Goal: Task Accomplishment & Management: Manage account settings

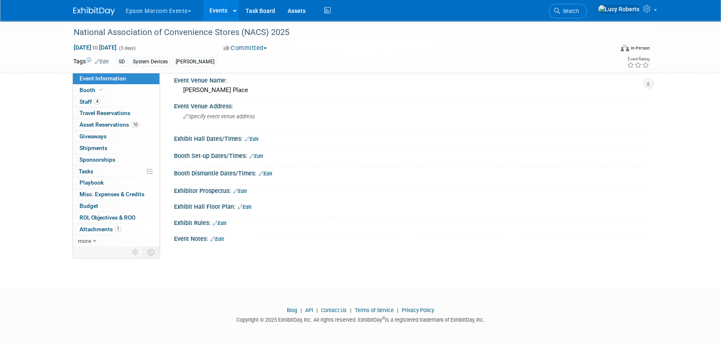
click at [94, 7] on img at bounding box center [94, 11] width 42 height 8
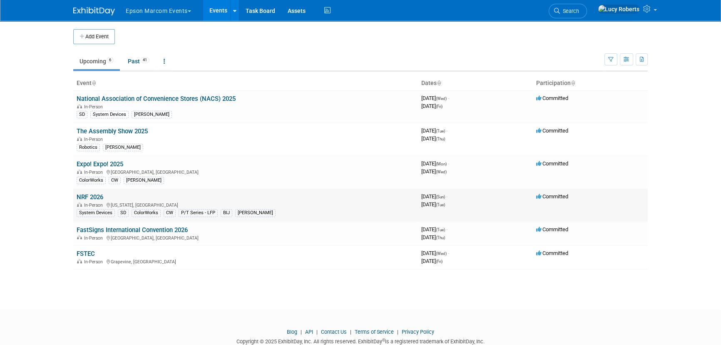
click at [94, 200] on td "NRF 2026 In-Person [US_STATE], [GEOGRAPHIC_DATA] System Devices SD ColorWorks C…" at bounding box center [245, 205] width 345 height 33
click at [94, 198] on link "NRF 2026" at bounding box center [90, 196] width 27 height 7
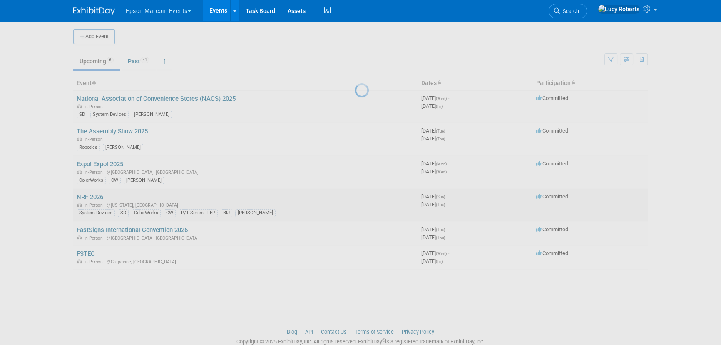
click at [355, 198] on div at bounding box center [361, 172] width 12 height 345
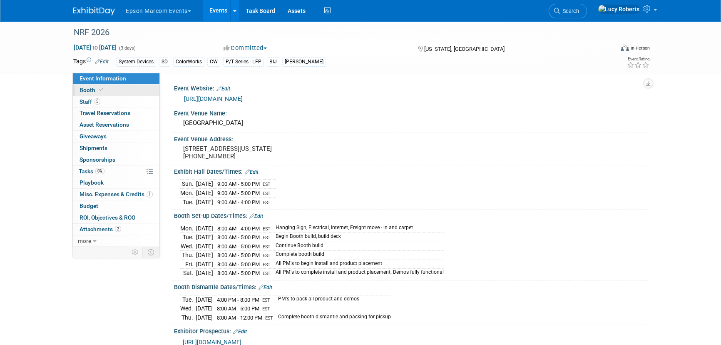
click at [99, 90] on icon at bounding box center [101, 89] width 4 height 5
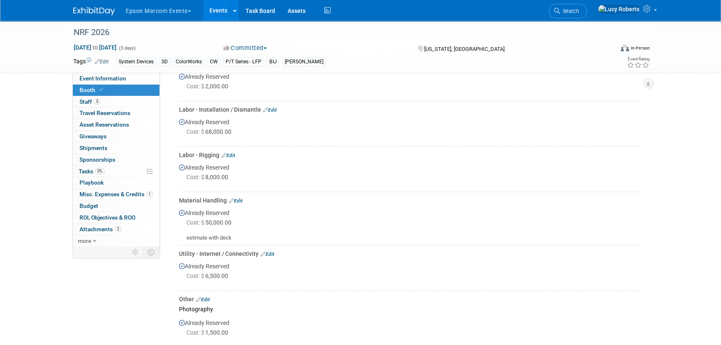
scroll to position [303, 0]
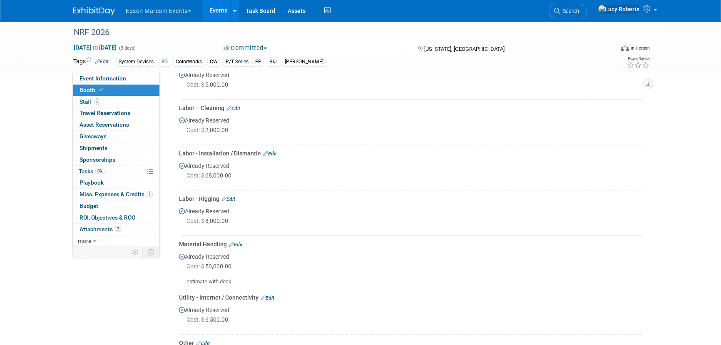
click at [201, 158] on div "Already Reserved Cost: $ 68,000.00" at bounding box center [410, 172] width 462 height 30
click at [206, 153] on div "Labor - Installation / Dismantle Edit" at bounding box center [410, 153] width 462 height 8
click at [271, 151] on link "Edit" at bounding box center [270, 154] width 14 height 6
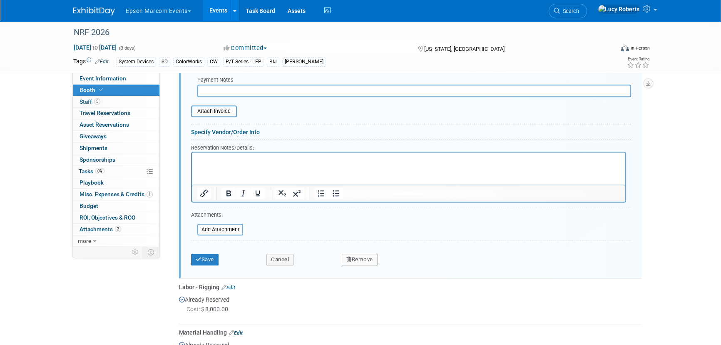
scroll to position [503, 0]
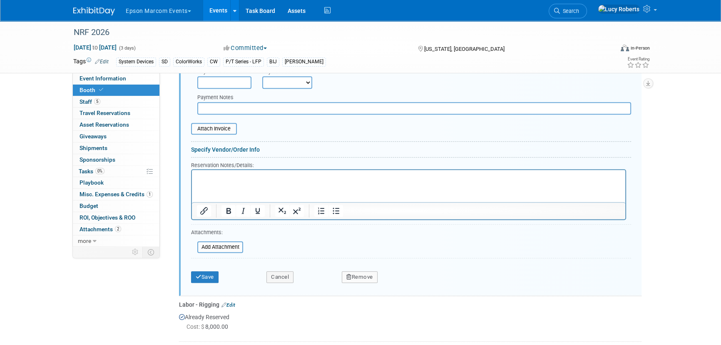
click at [209, 180] on html at bounding box center [408, 174] width 433 height 11
click at [206, 277] on button "Save" at bounding box center [204, 277] width 27 height 12
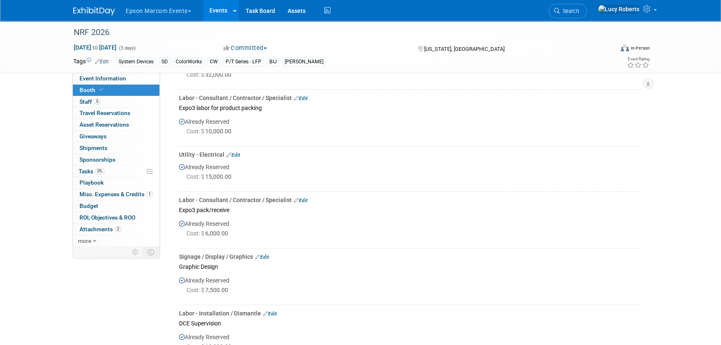
scroll to position [728, 0]
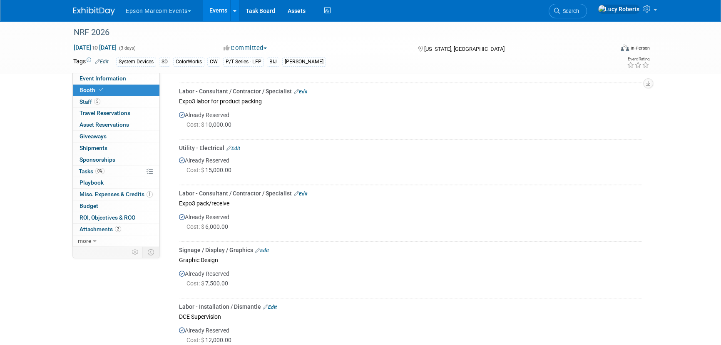
click at [304, 192] on link "Edit" at bounding box center [301, 194] width 14 height 6
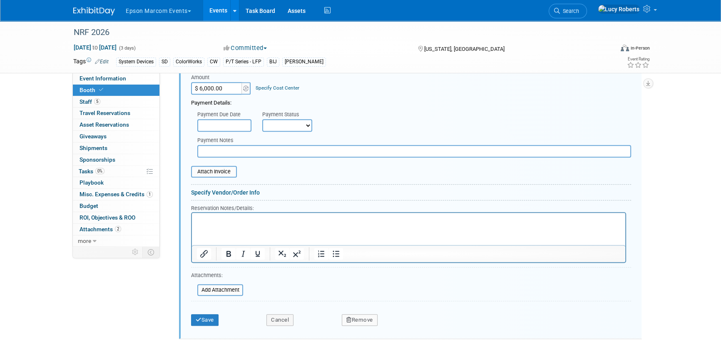
scroll to position [967, 0]
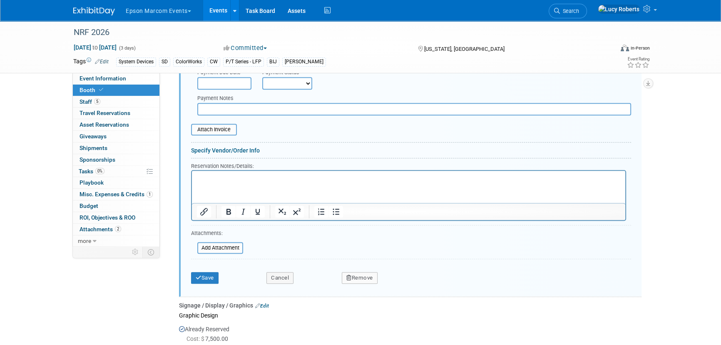
click at [356, 273] on button "Remove" at bounding box center [360, 278] width 36 height 12
click at [396, 284] on link "Yes" at bounding box center [406, 284] width 24 height 13
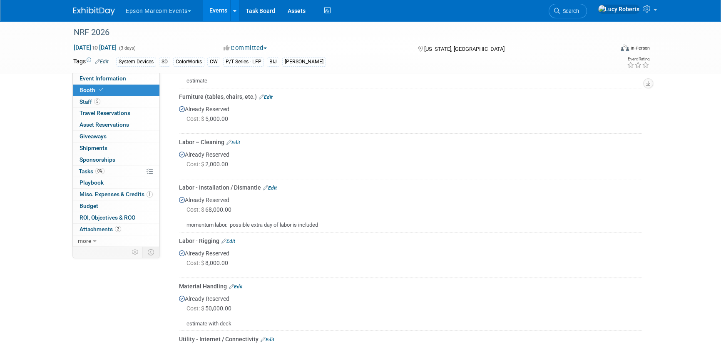
scroll to position [255, 0]
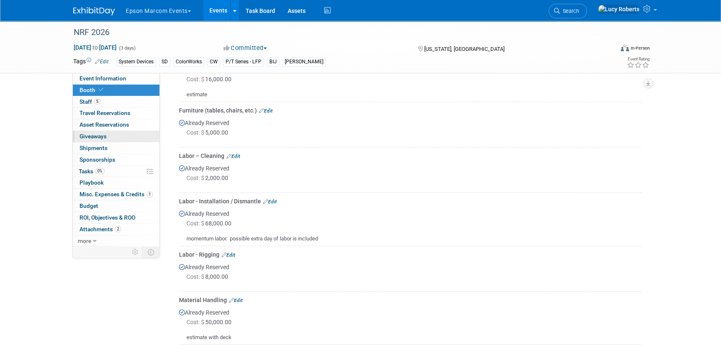
click at [95, 135] on span "Giveaways 0" at bounding box center [93, 136] width 27 height 7
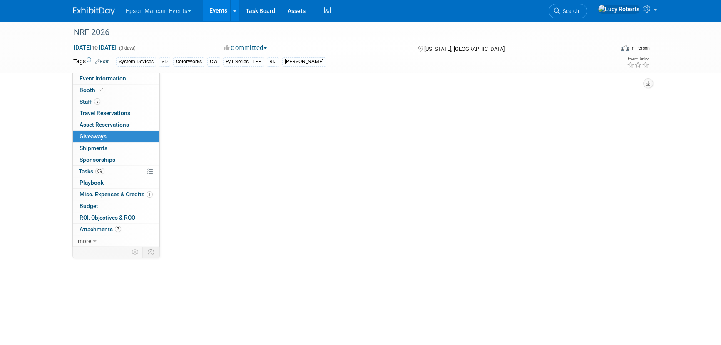
scroll to position [0, 0]
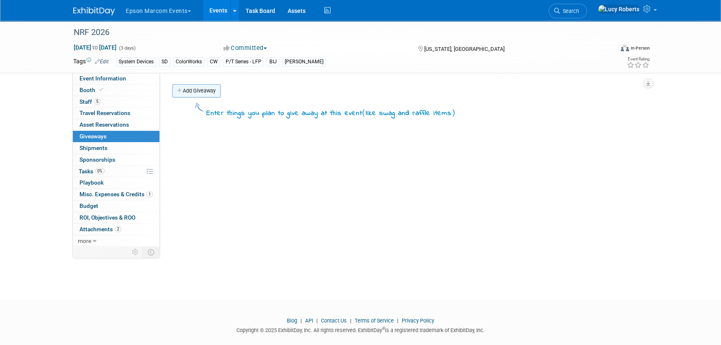
click at [201, 91] on link "Add Giveaway" at bounding box center [196, 90] width 48 height 13
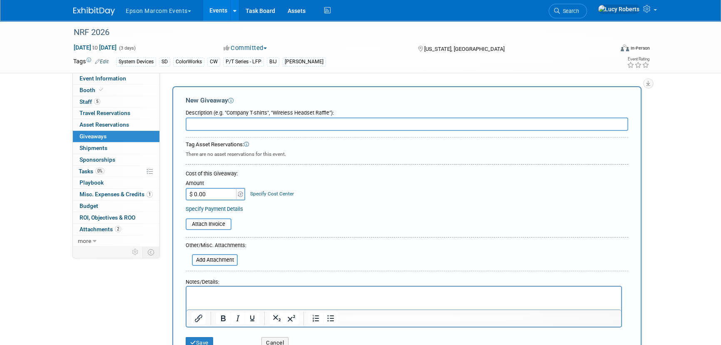
click at [210, 125] on input "text" at bounding box center [407, 123] width 443 height 13
